Goal: Navigation & Orientation: Find specific page/section

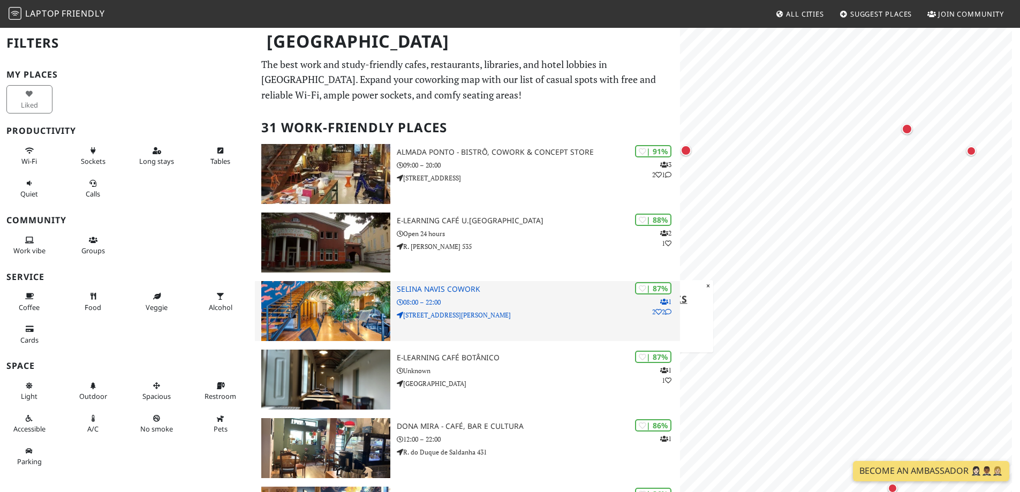
click at [340, 323] on img at bounding box center [325, 311] width 129 height 60
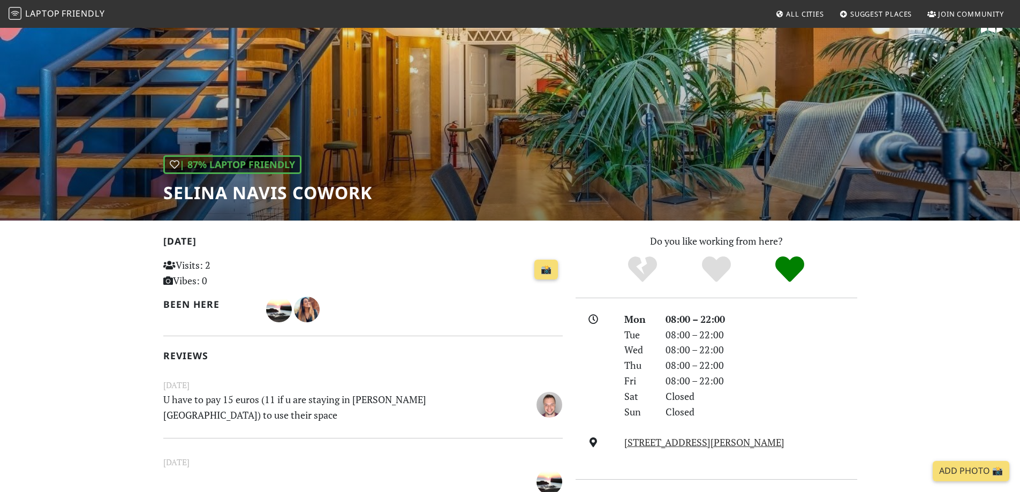
scroll to position [29, 0]
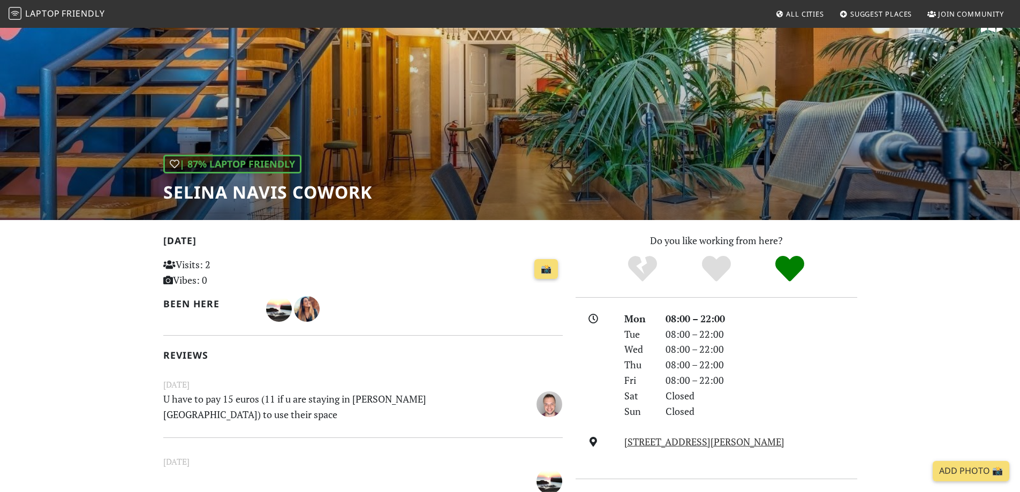
click at [453, 11] on nav "Laptop Friendly All Cities Suggest Places Join Community" at bounding box center [510, 14] width 1020 height 28
